Goal: Find specific page/section: Find specific page/section

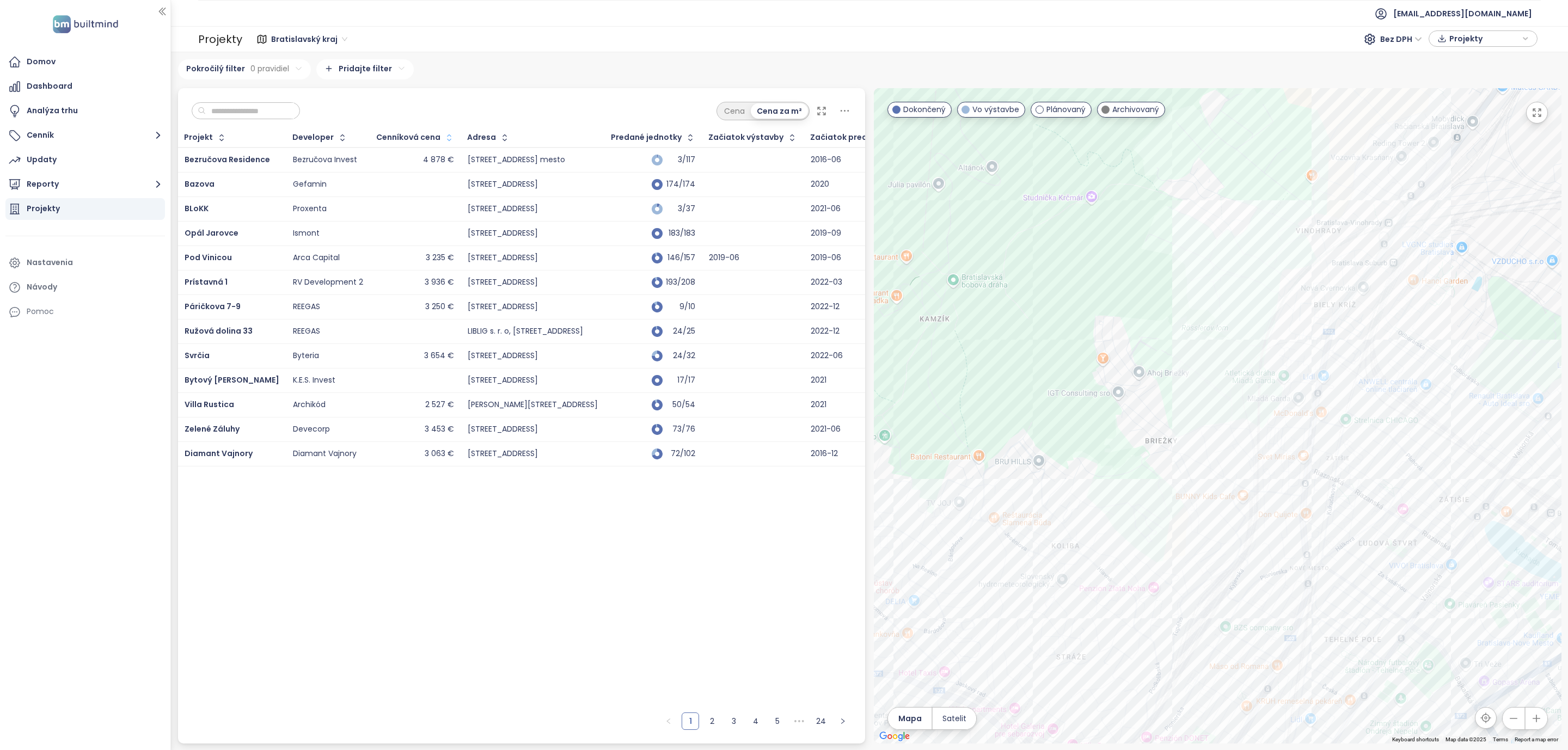
click at [444, 142] on icon "button" at bounding box center [449, 138] width 11 height 11
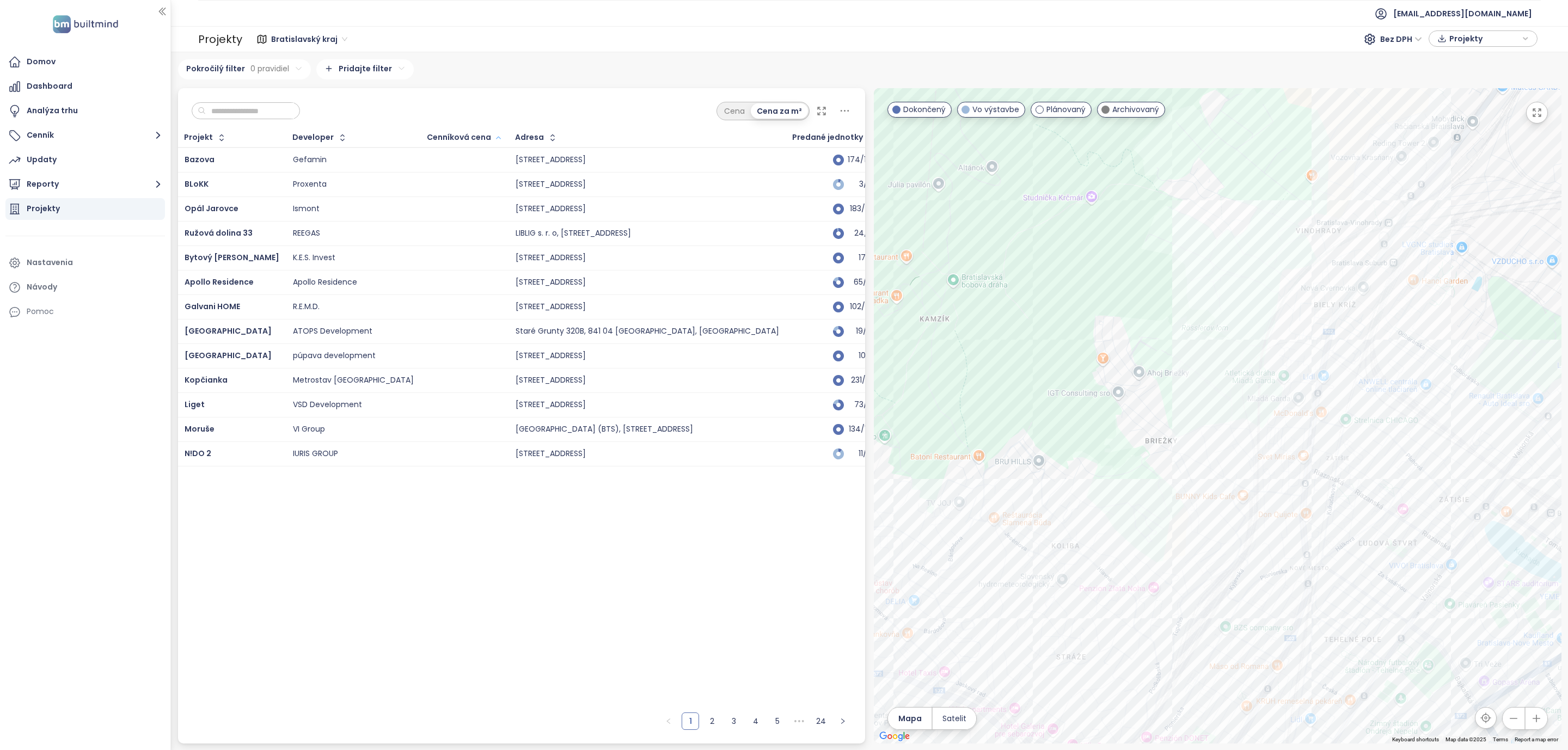
click at [494, 142] on icon "button" at bounding box center [498, 137] width 8 height 13
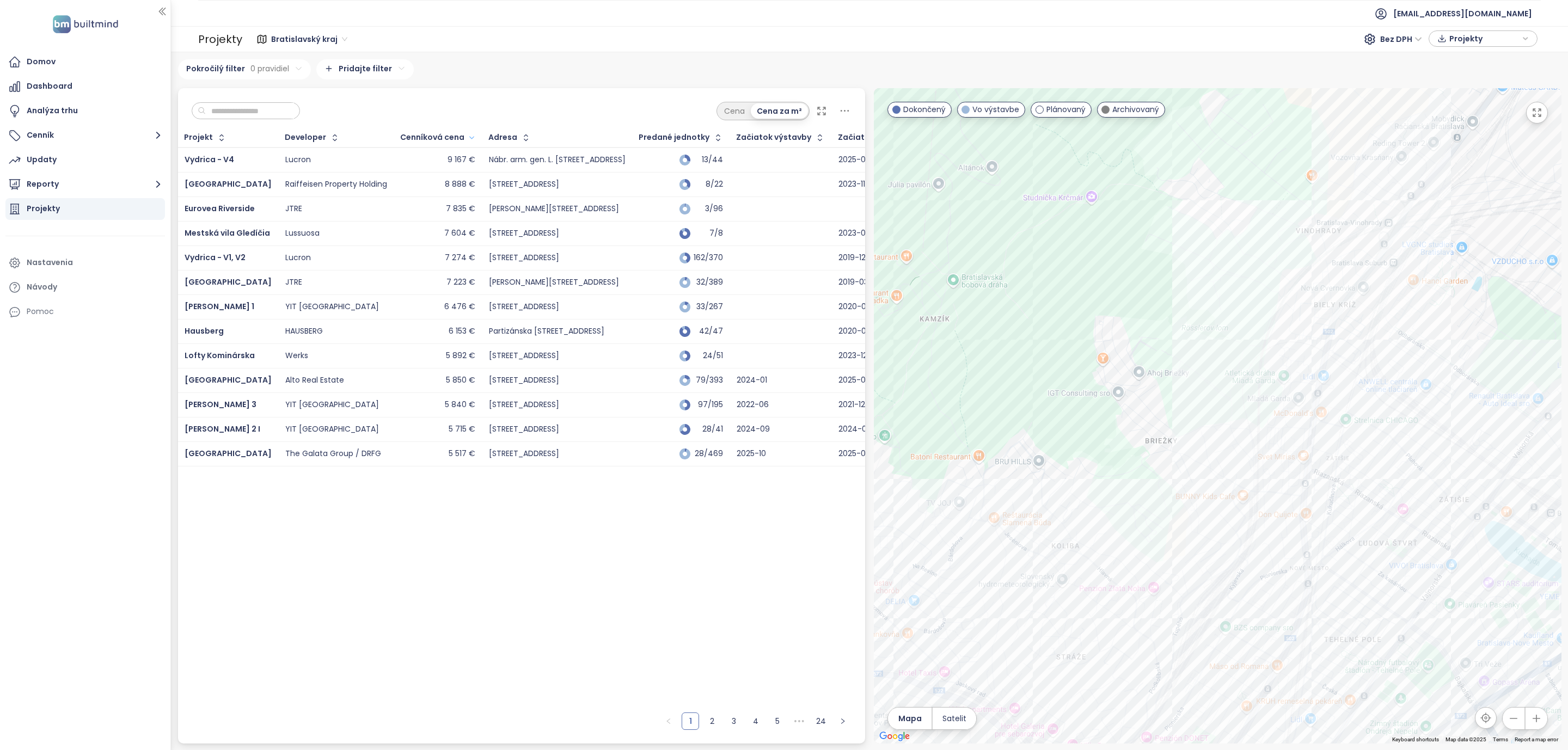
click at [238, 111] on input "text" at bounding box center [250, 111] width 88 height 17
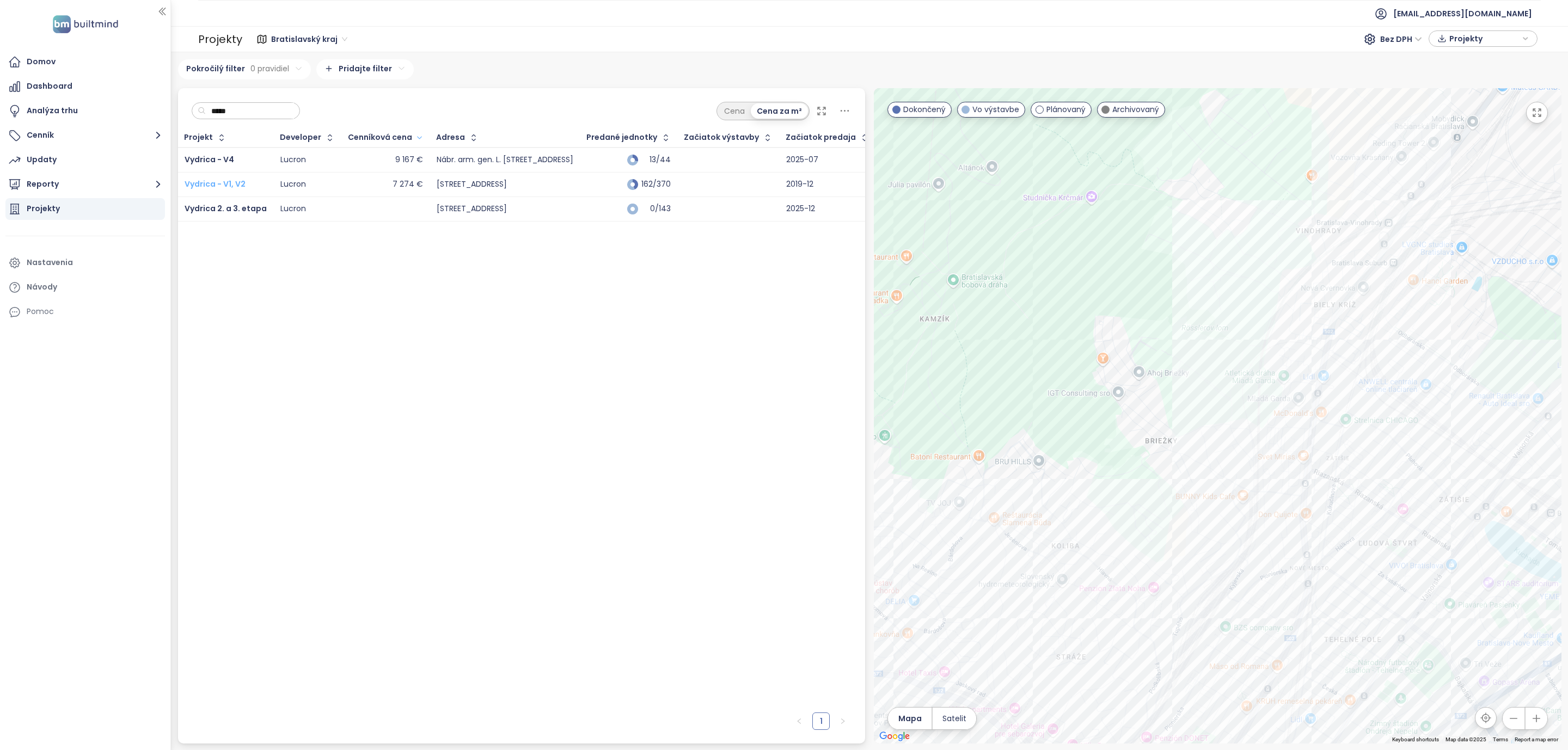
type input "*****"
click at [195, 184] on span "Vydrica - V1, V2" at bounding box center [215, 184] width 61 height 11
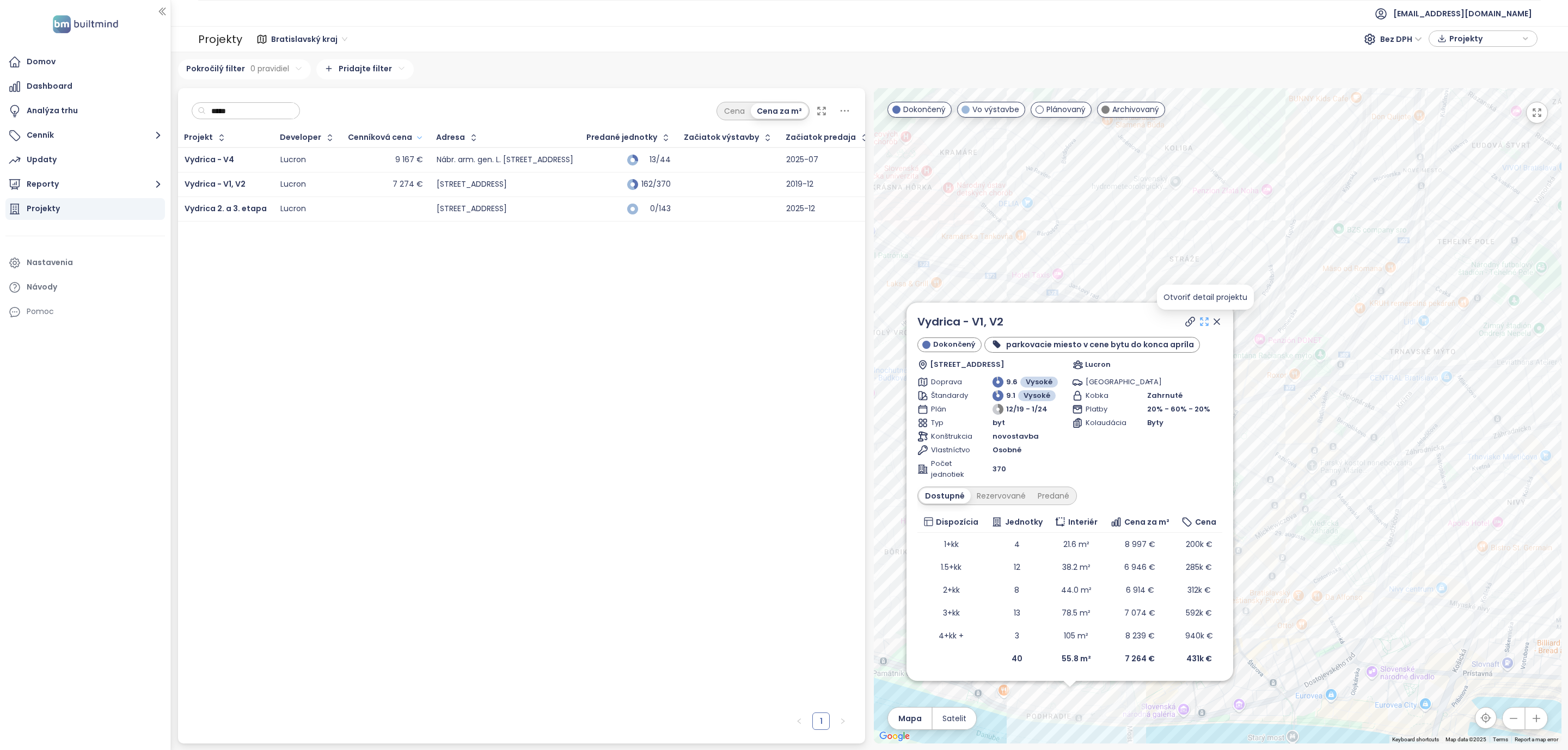
click at [1204, 322] on icon at bounding box center [1205, 322] width 11 height 11
drag, startPoint x: 272, startPoint y: 112, endPoint x: 126, endPoint y: 112, distance: 146.0
click at [126, 112] on section "Domov Dashboard Analýza trhu Cenník Updaty Reporty Projekty Nastavenia Návody P…" at bounding box center [784, 375] width 1568 height 750
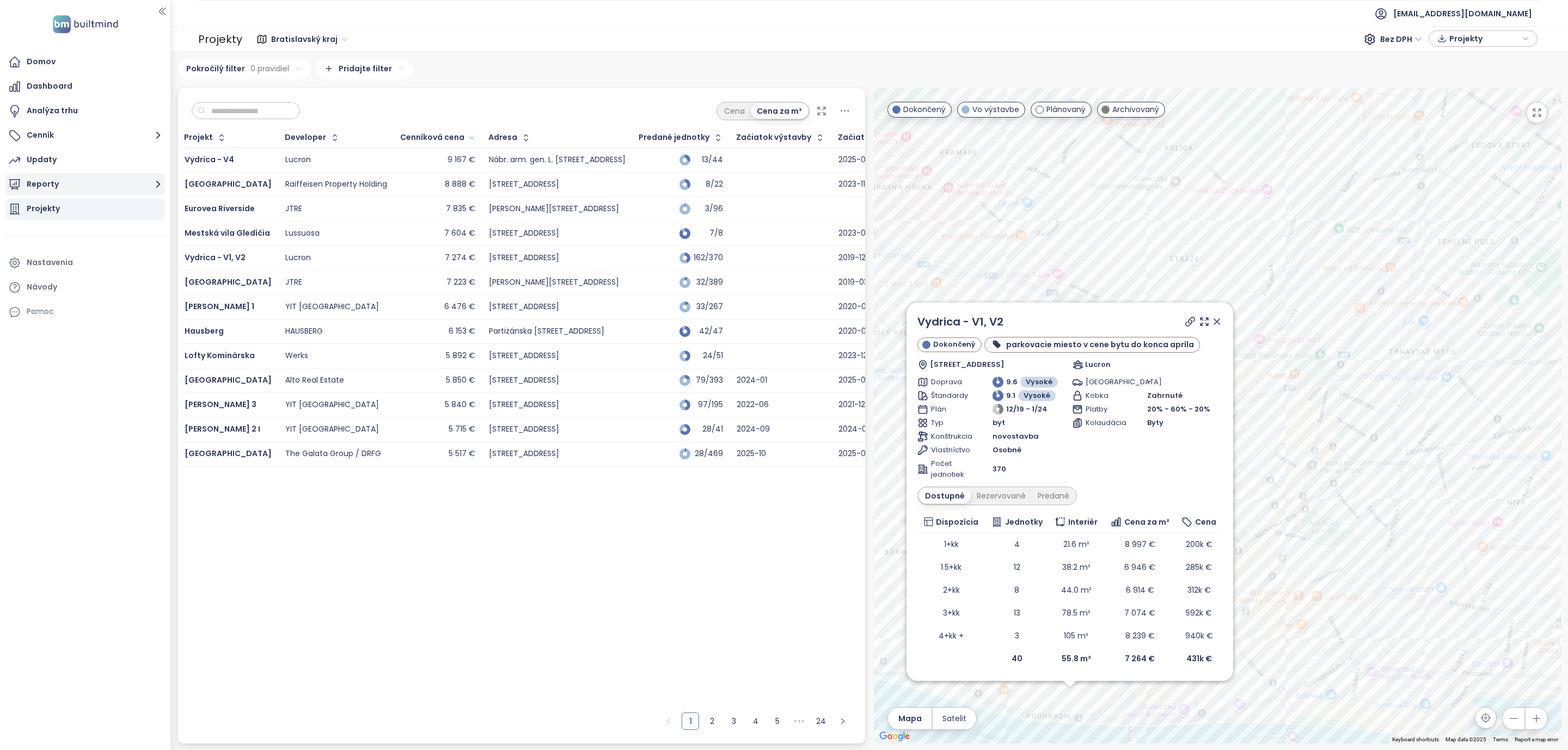
click at [157, 180] on icon "button" at bounding box center [158, 184] width 14 height 14
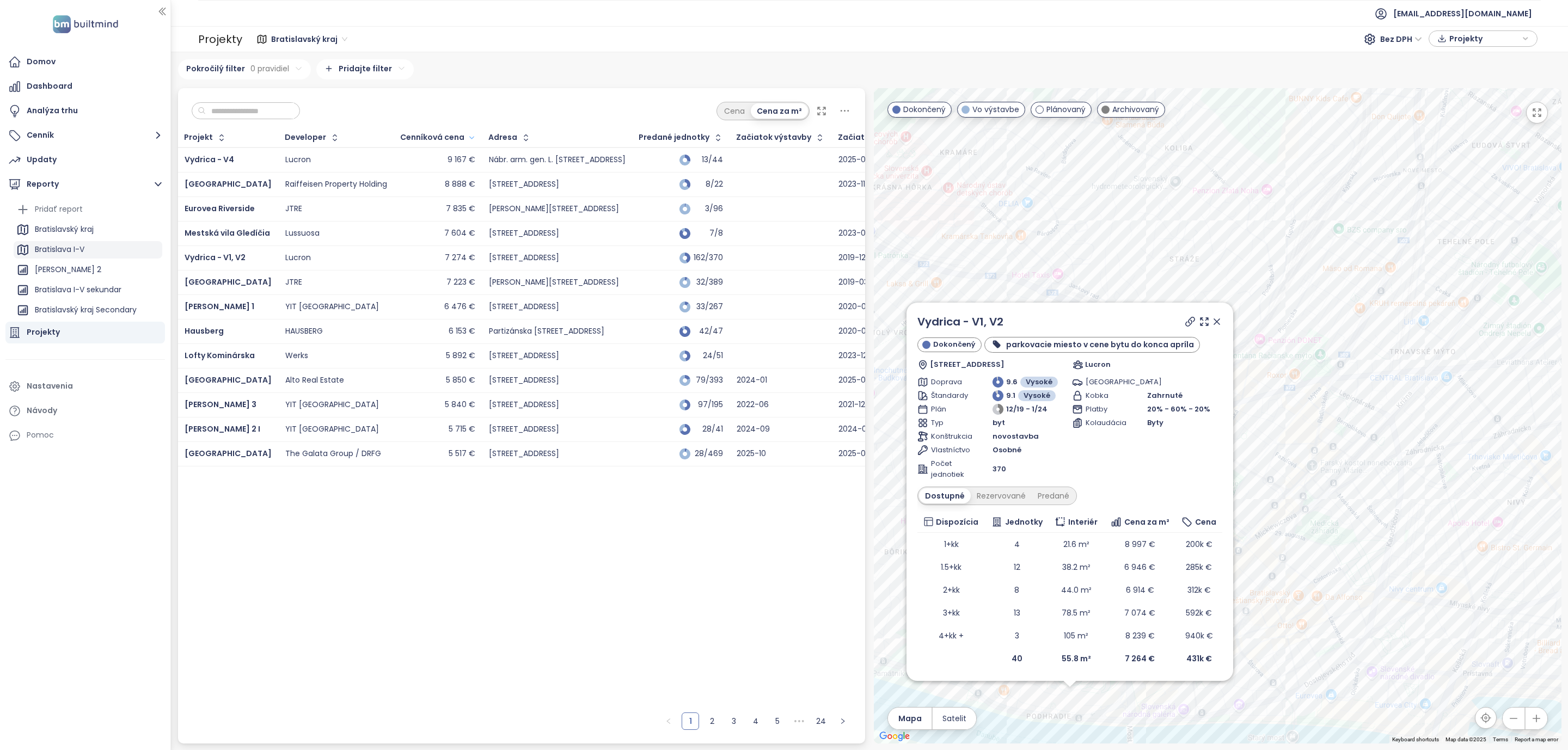
click at [74, 252] on div "Bratislava I-V" at bounding box center [60, 250] width 50 height 14
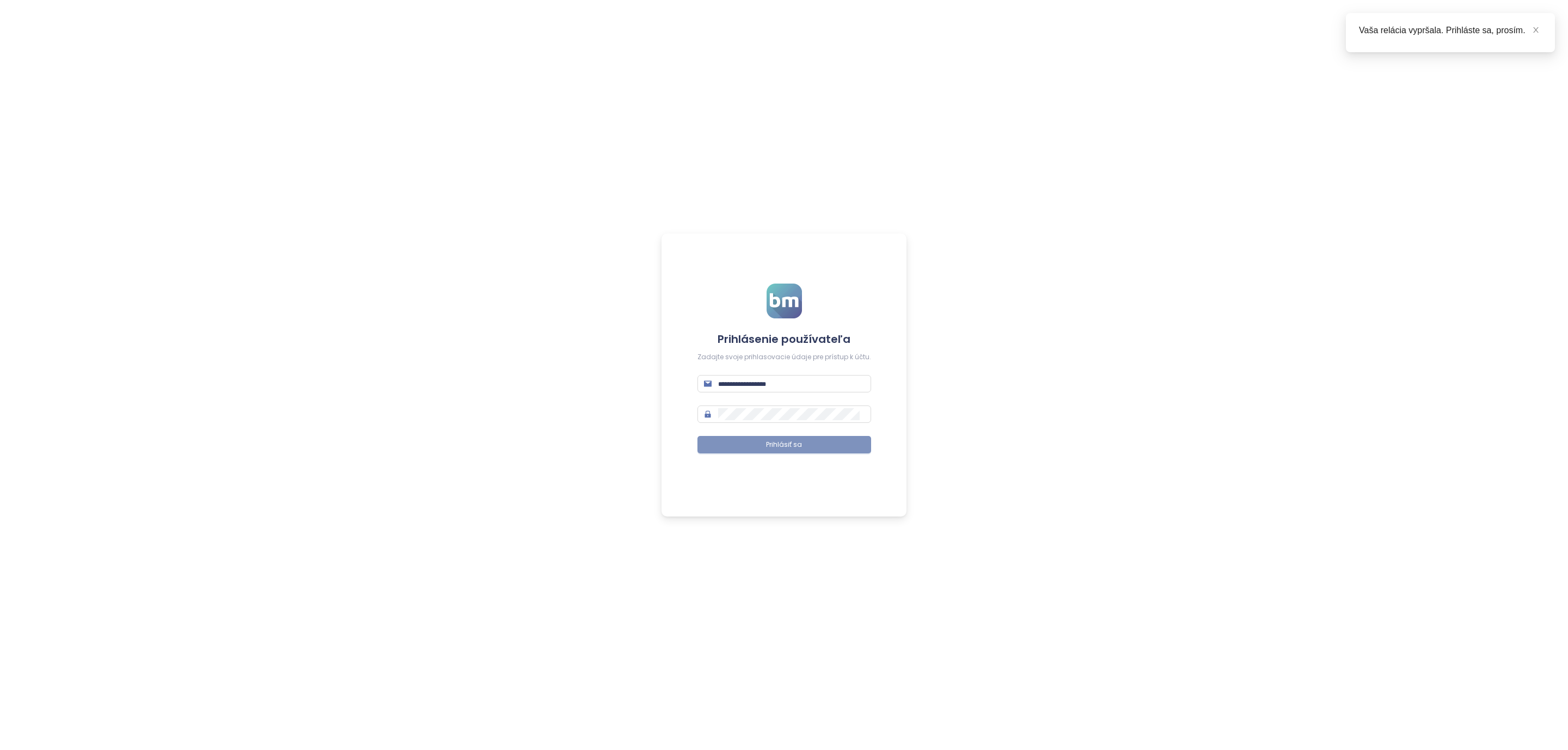
type input "**********"
click at [745, 444] on button "Prihlásiť sa" at bounding box center [784, 444] width 174 height 17
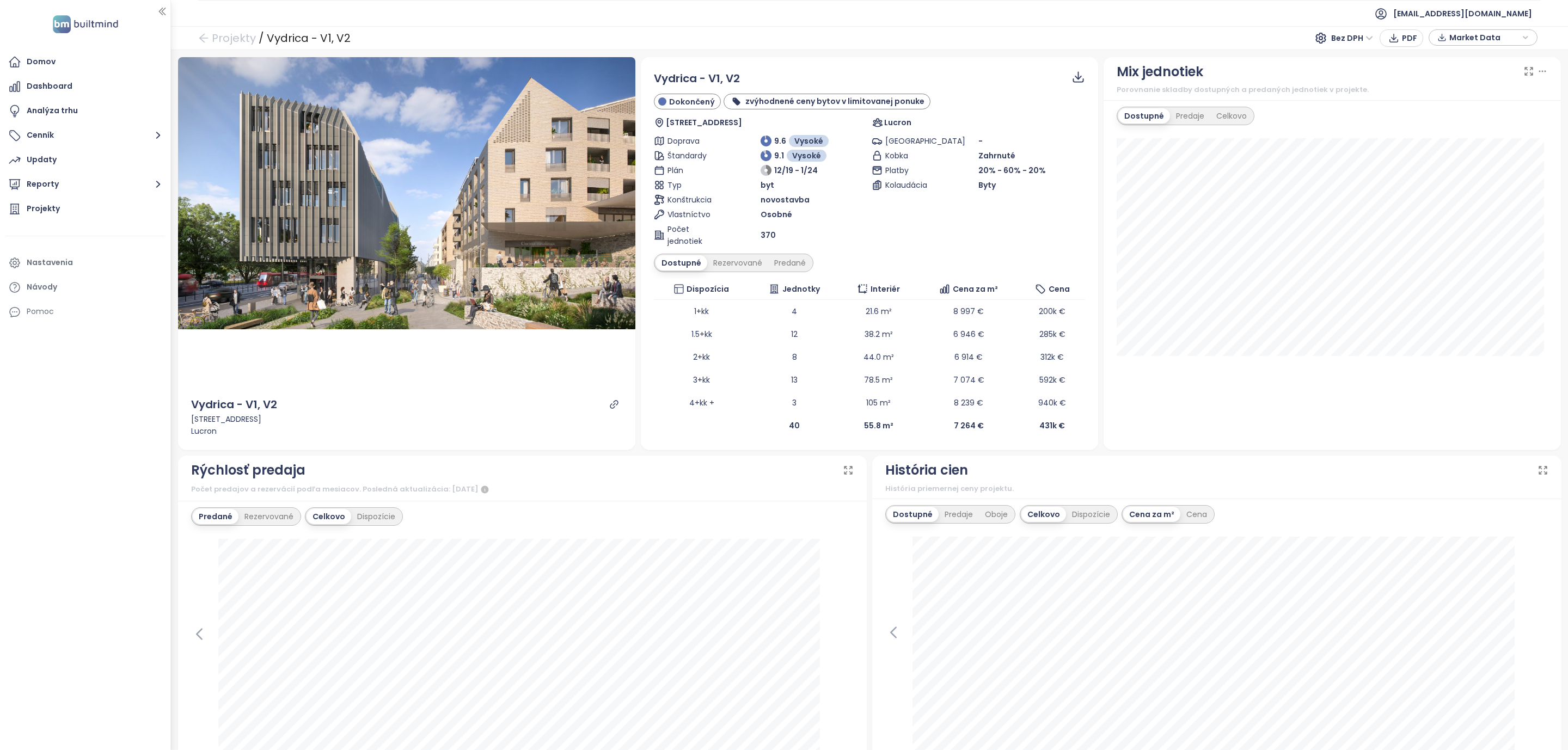
drag, startPoint x: 77, startPoint y: 573, endPoint x: 263, endPoint y: 2, distance: 600.5
click at [77, 572] on div "Domov Dashboard Analýza trhu Cenník Updaty Reporty Projekty Nastavenia Návody P…" at bounding box center [85, 375] width 171 height 750
click at [788, 266] on div "Predané" at bounding box center [790, 263] width 44 height 15
click at [727, 266] on div "Rezervované" at bounding box center [735, 263] width 61 height 15
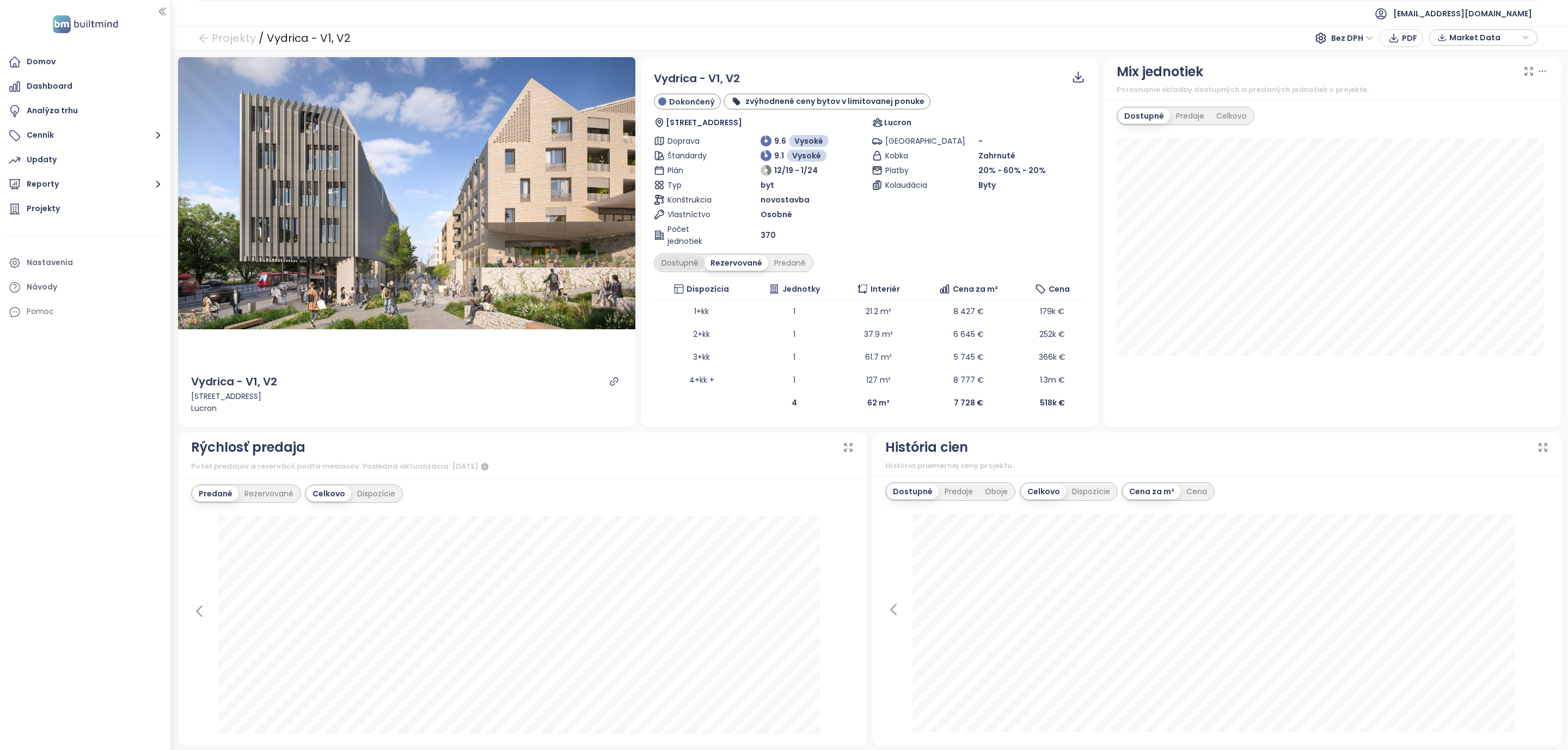
click at [667, 263] on div "Dostupné" at bounding box center [680, 263] width 49 height 15
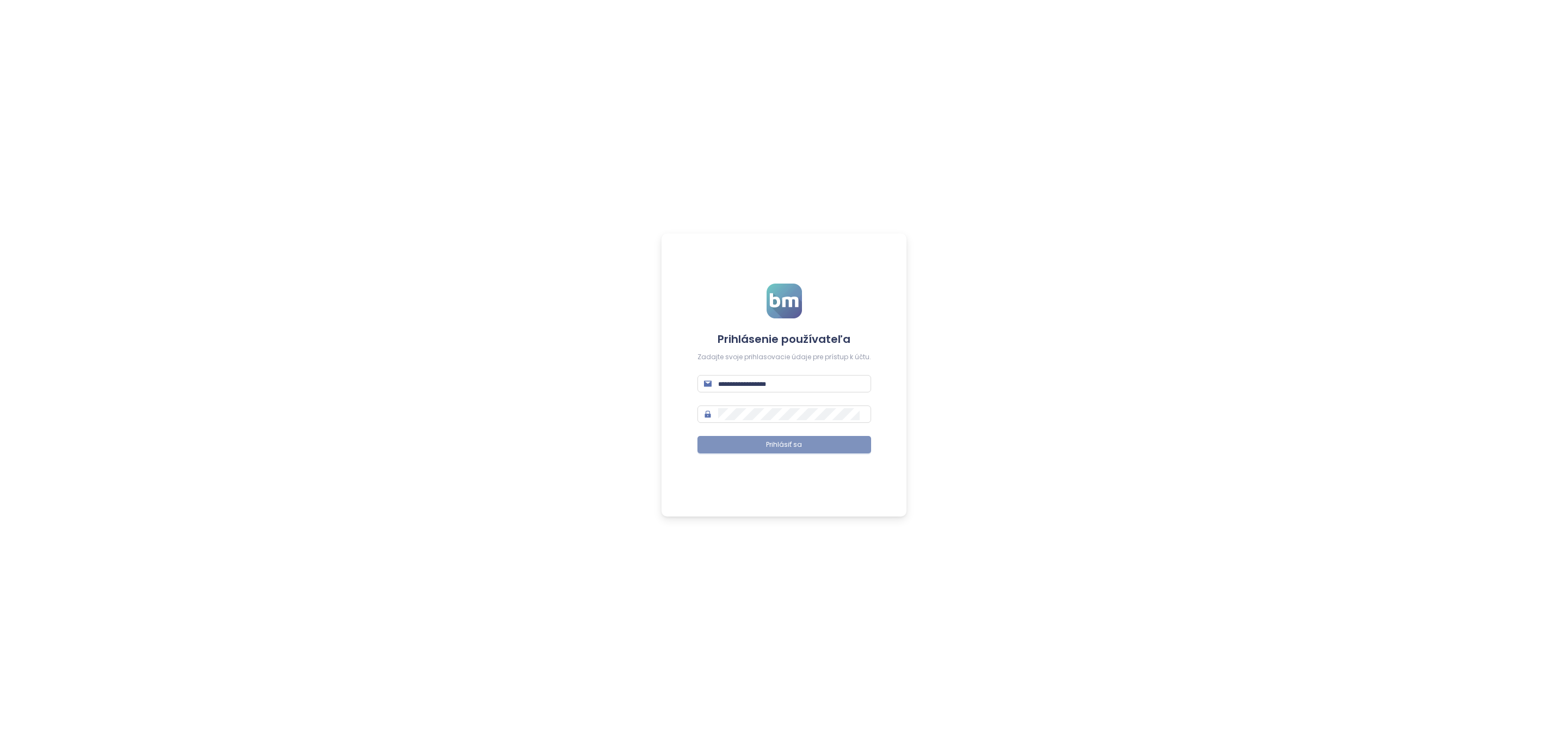
type input "**********"
click at [740, 438] on button "Prihlásiť sa" at bounding box center [784, 444] width 174 height 17
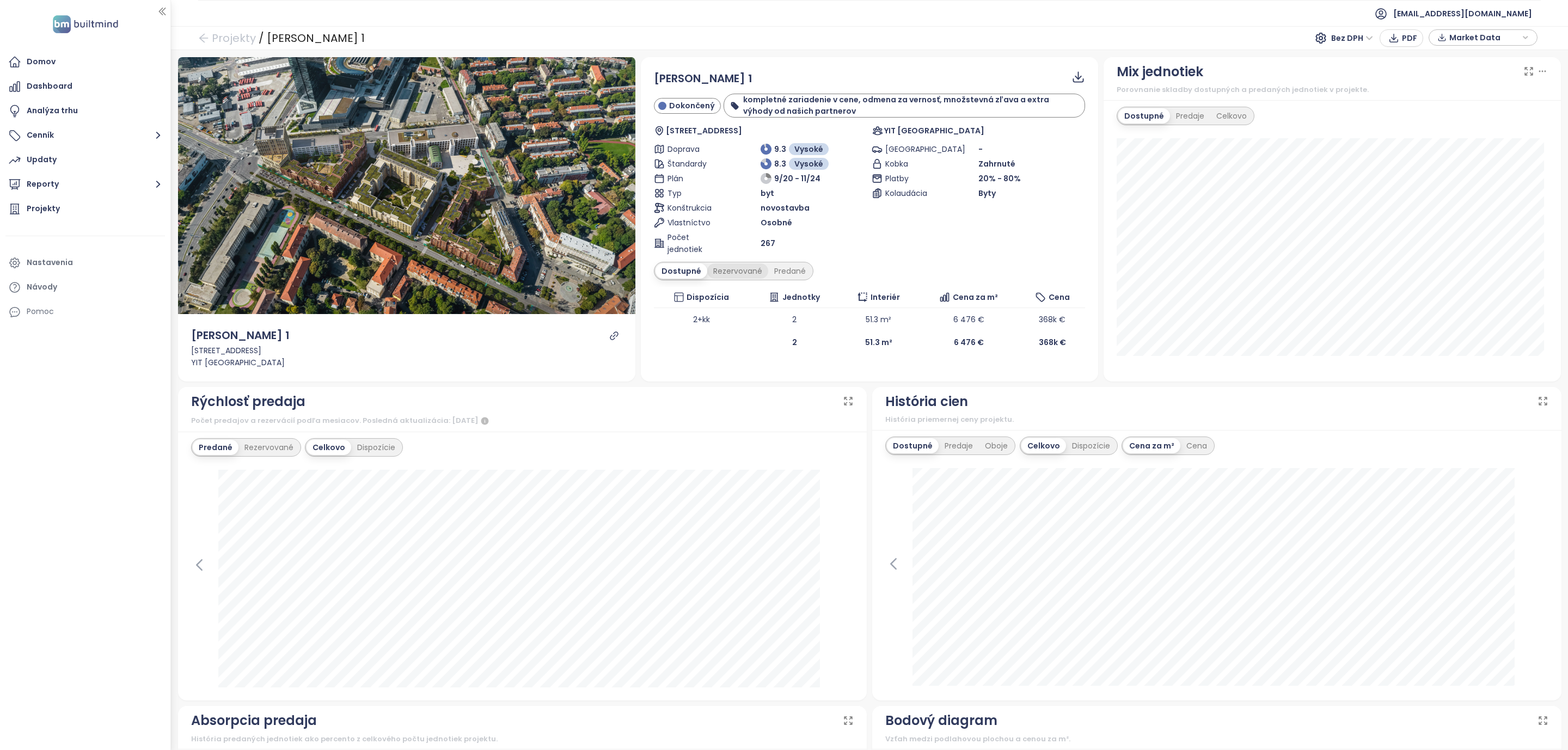
click at [729, 275] on div "Rezervované" at bounding box center [737, 271] width 61 height 15
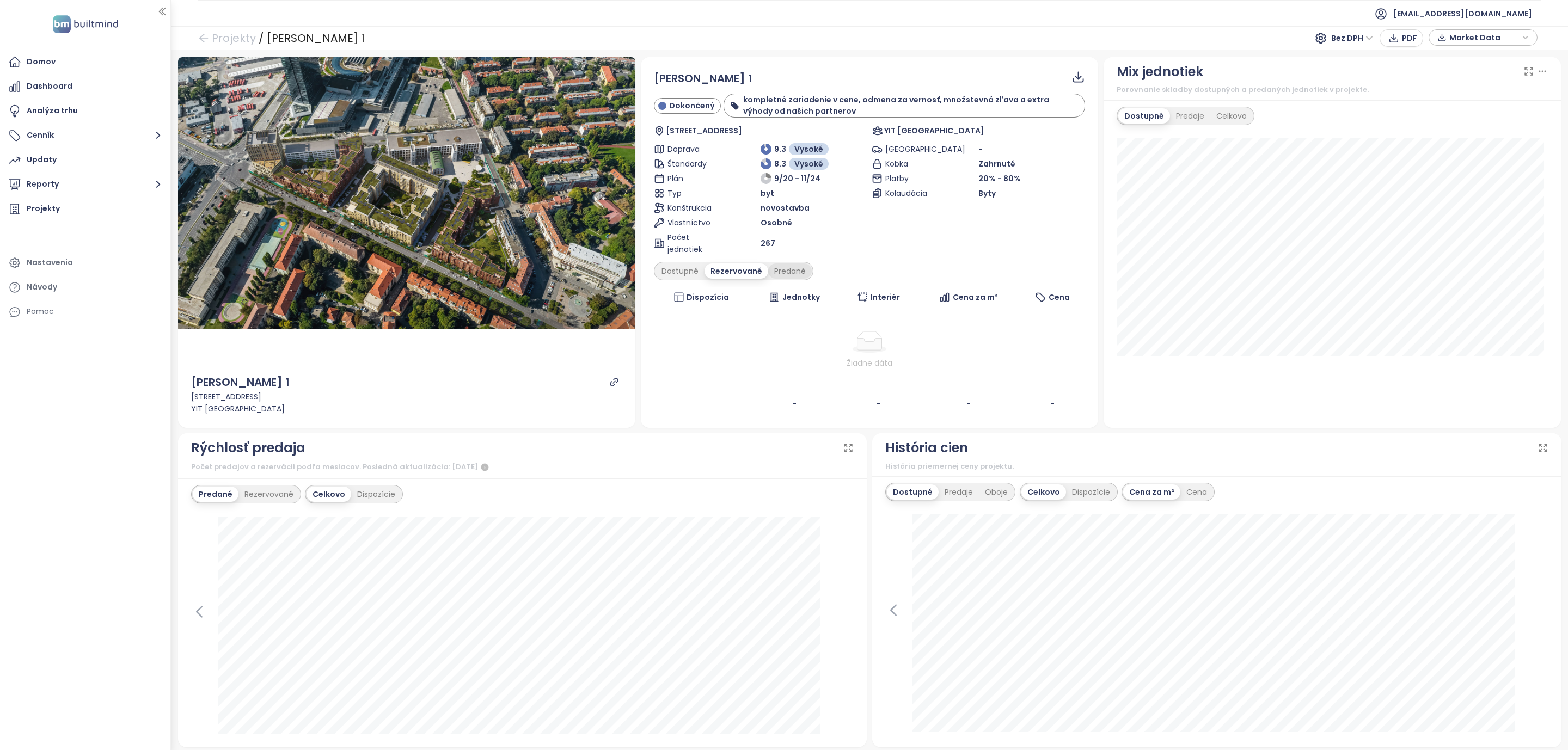
click at [786, 270] on div "Predané" at bounding box center [790, 271] width 44 height 15
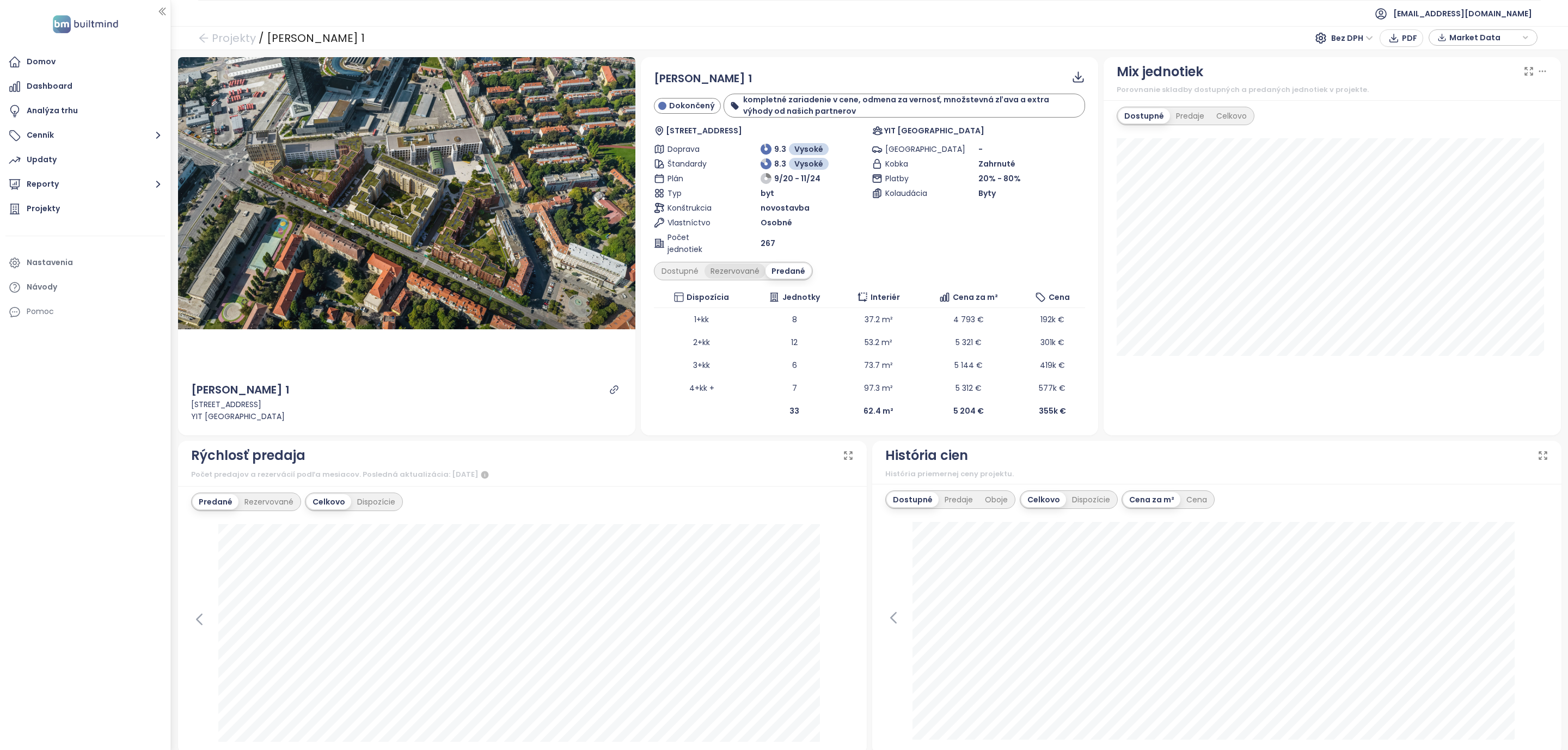
click at [726, 276] on div "Rezervované" at bounding box center [735, 271] width 61 height 15
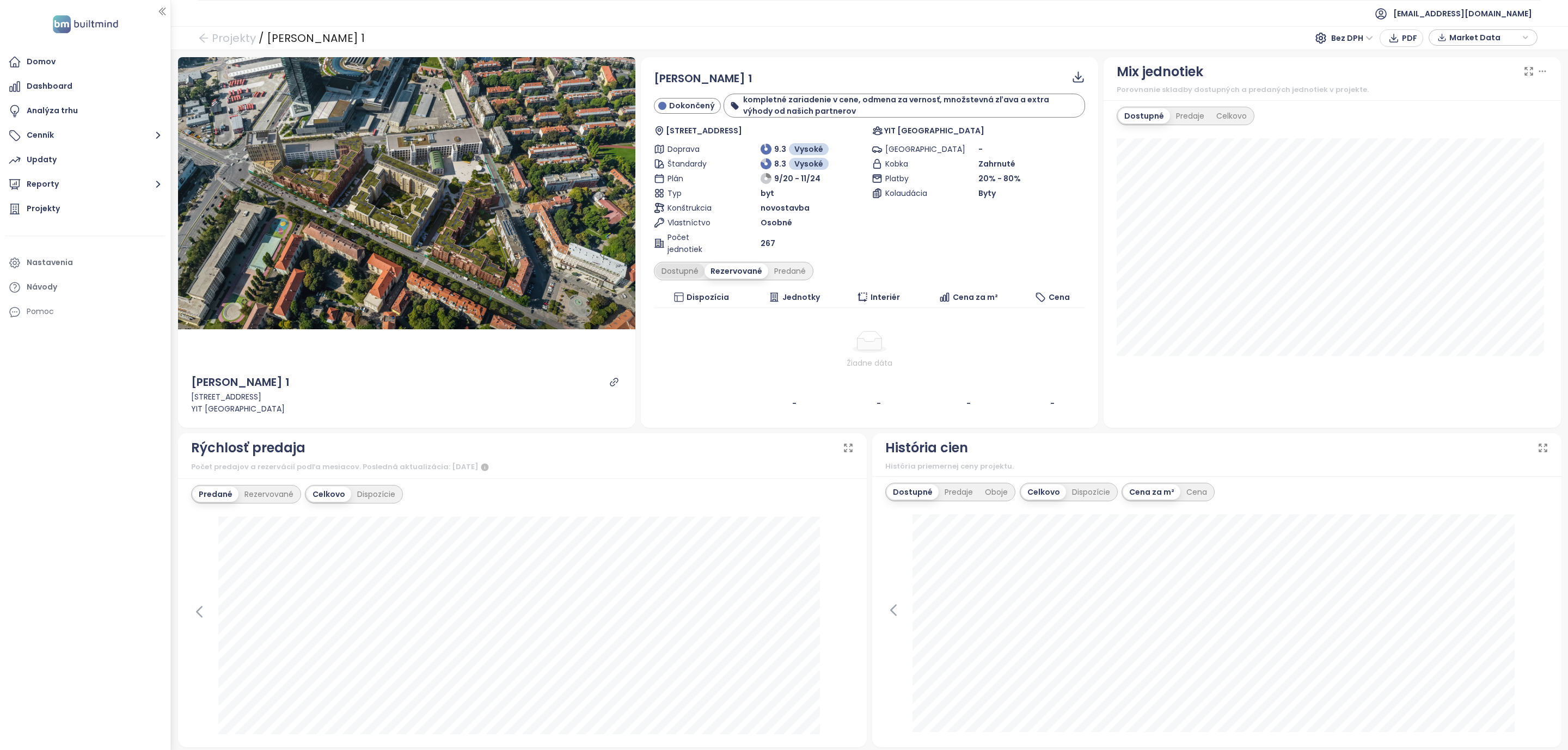
click at [673, 276] on div "Dostupné" at bounding box center [680, 271] width 49 height 15
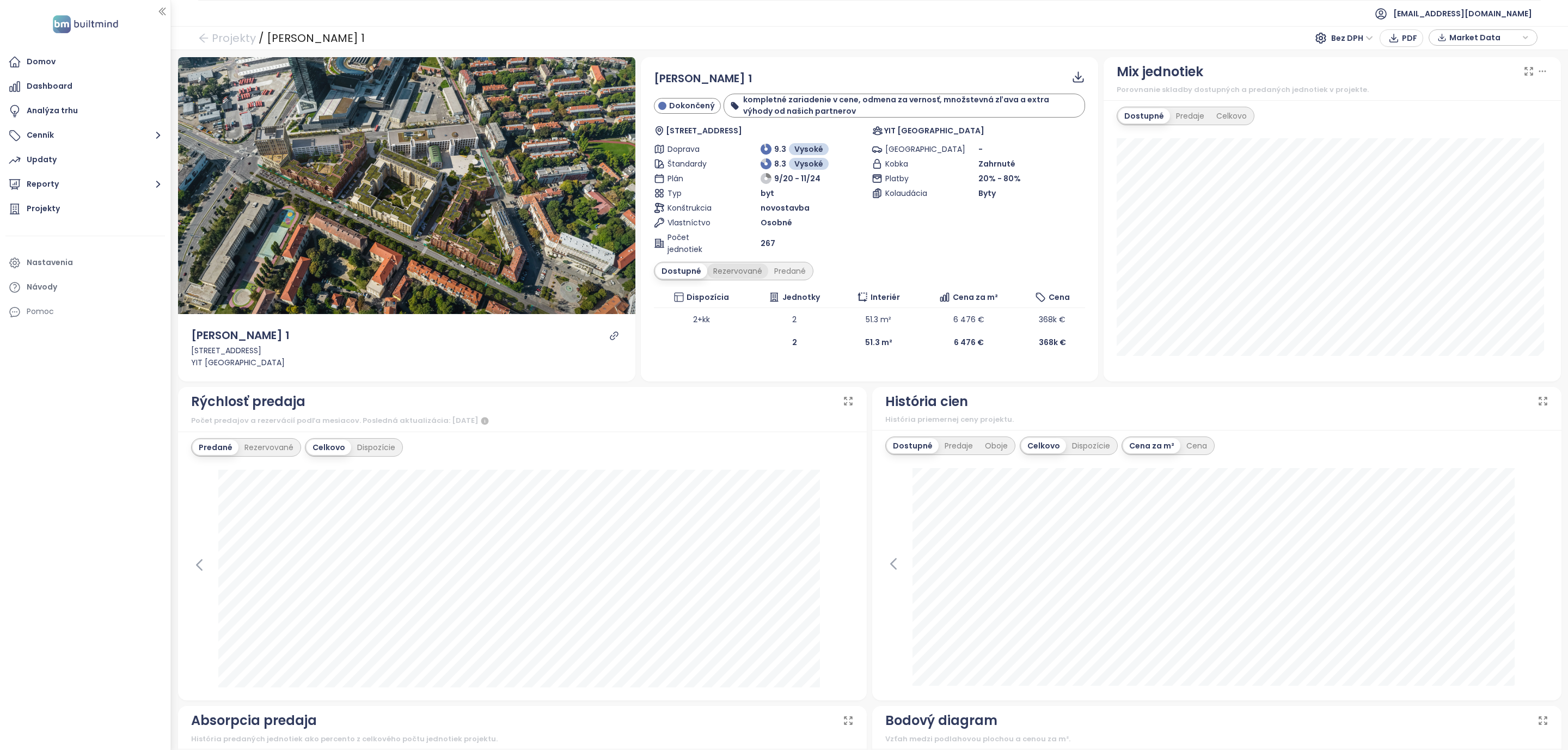
click at [747, 273] on div "Rezervované" at bounding box center [737, 271] width 61 height 15
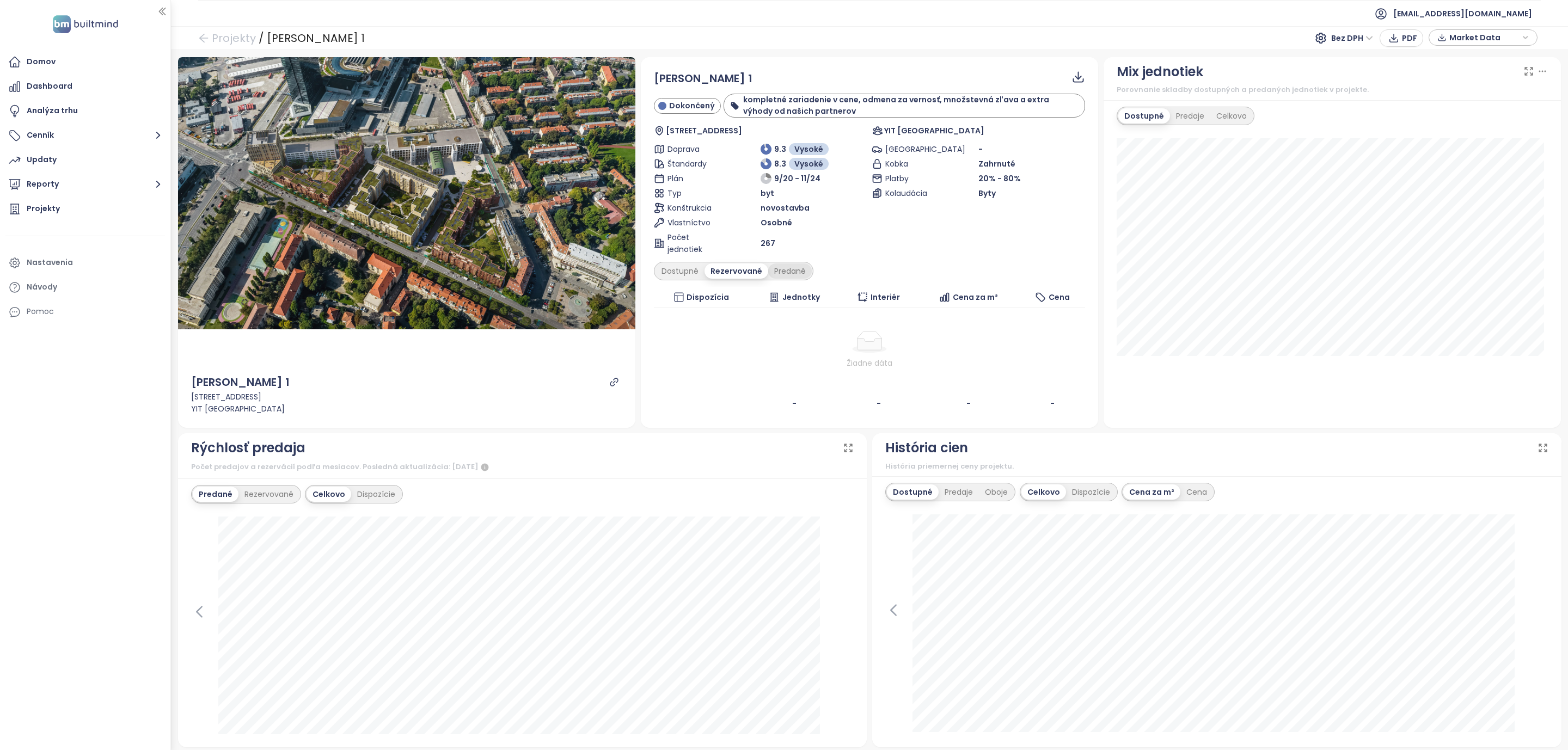
click at [804, 272] on div "Predané" at bounding box center [790, 271] width 44 height 15
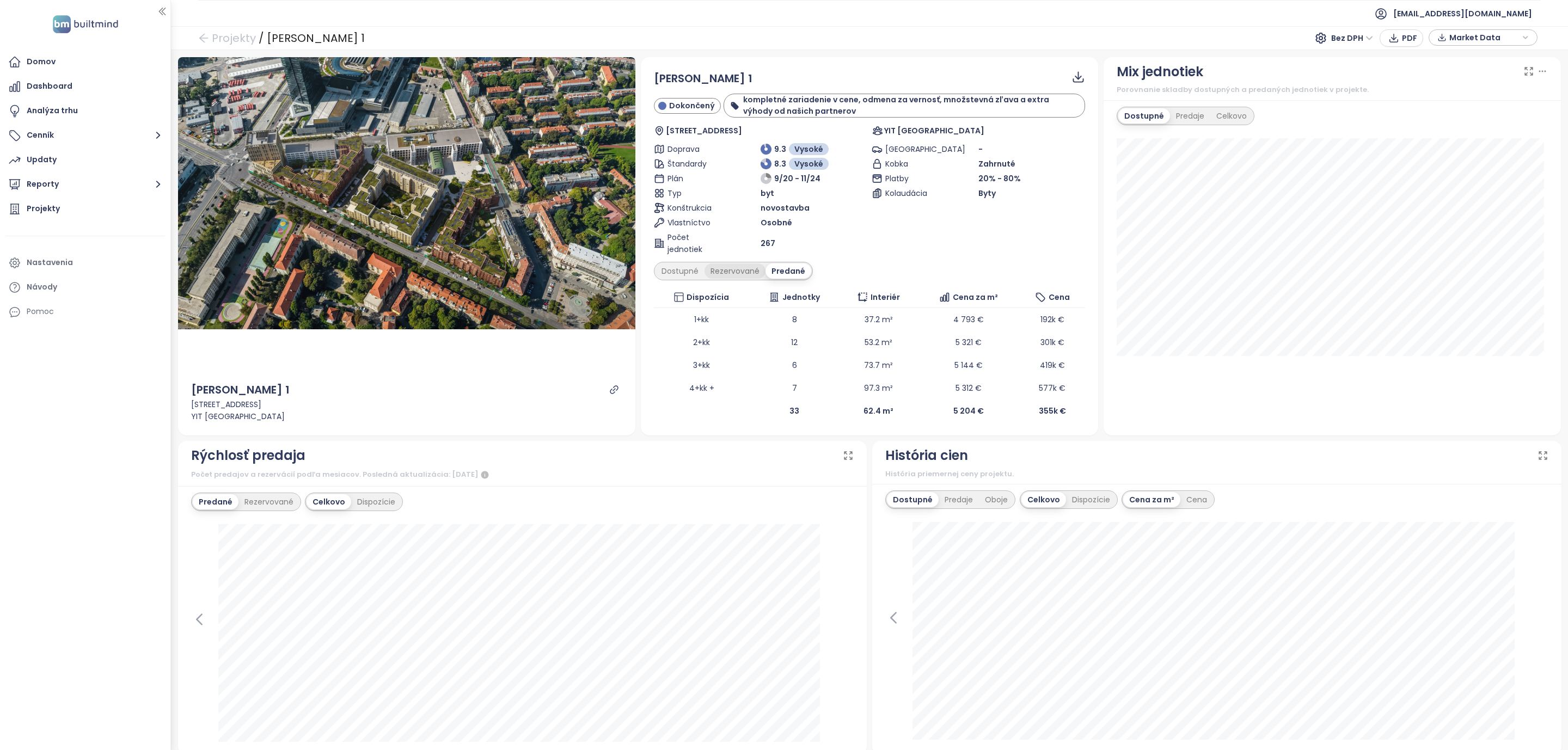
click at [715, 277] on div "Rezervované" at bounding box center [735, 271] width 61 height 15
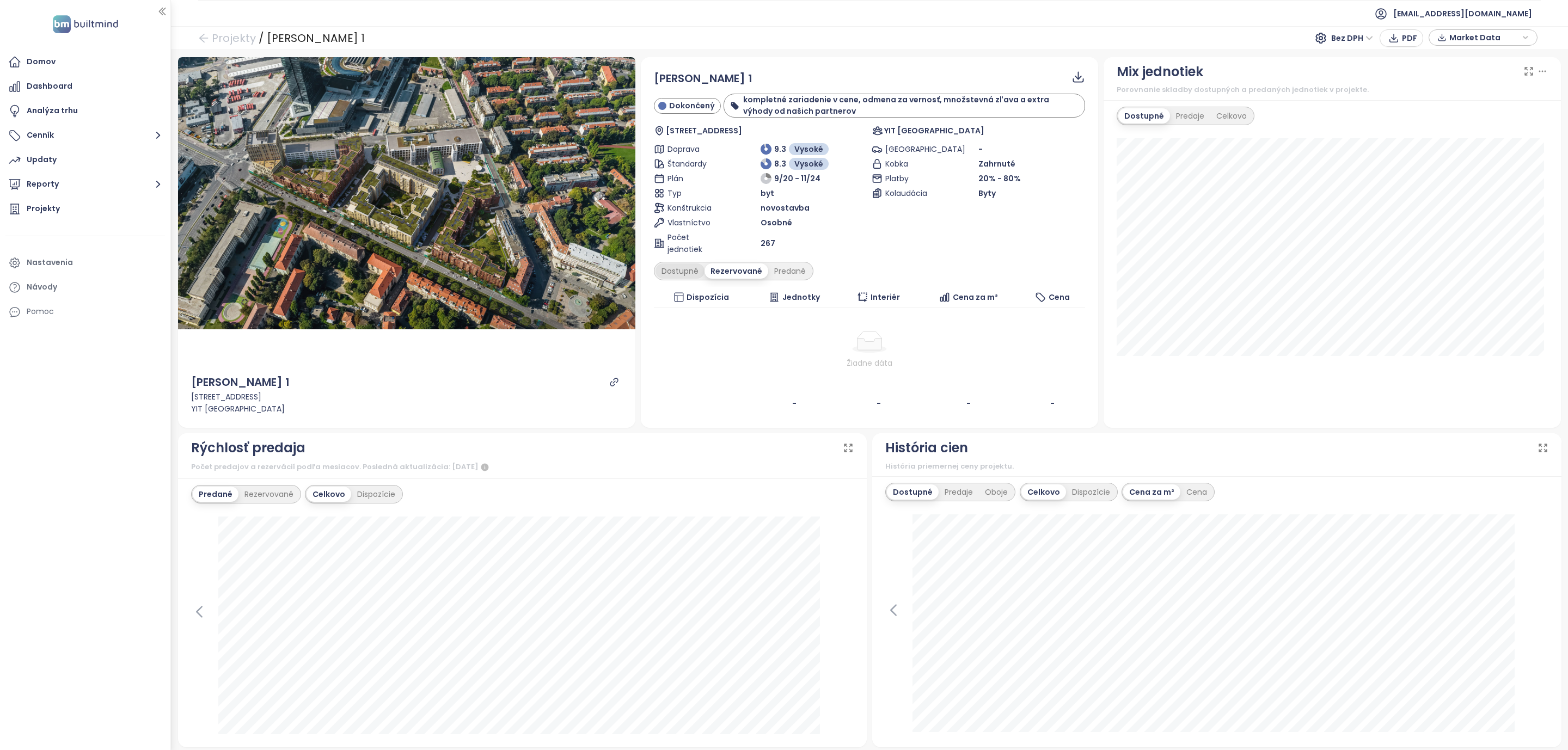
click at [666, 276] on div "Dostupné" at bounding box center [680, 271] width 49 height 15
